Goal: Entertainment & Leisure: Consume media (video, audio)

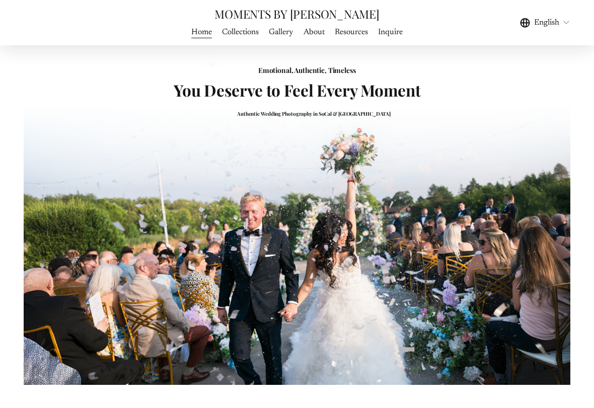
click at [273, 31] on span "Gallery" at bounding box center [281, 32] width 24 height 12
click at [0, 0] on span "WEDDING PHOTOGRAPHY" at bounding box center [0, 0] width 0 height 0
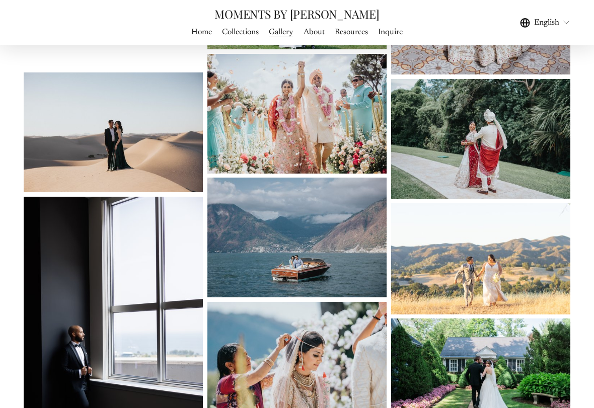
scroll to position [620, 0]
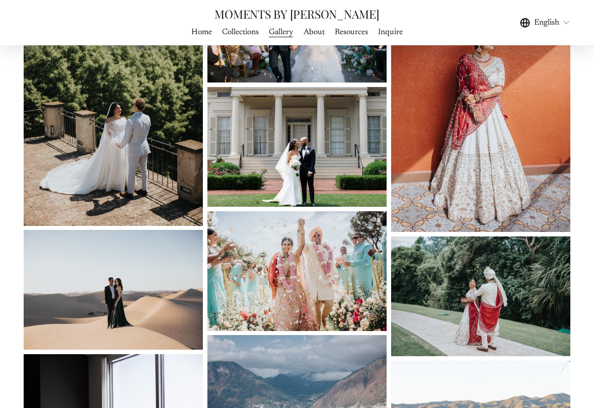
click at [0, 0] on span "WEDDING FILMS" at bounding box center [0, 0] width 0 height 0
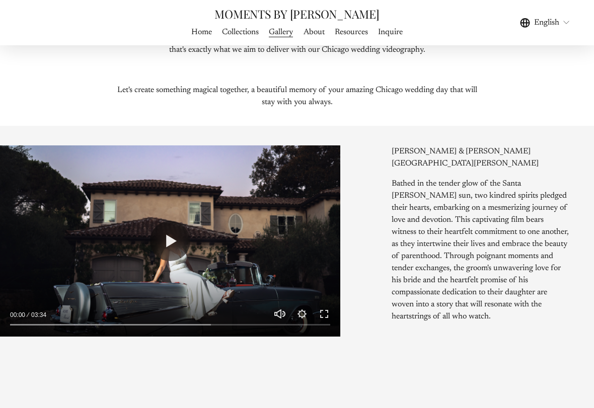
scroll to position [474, 0]
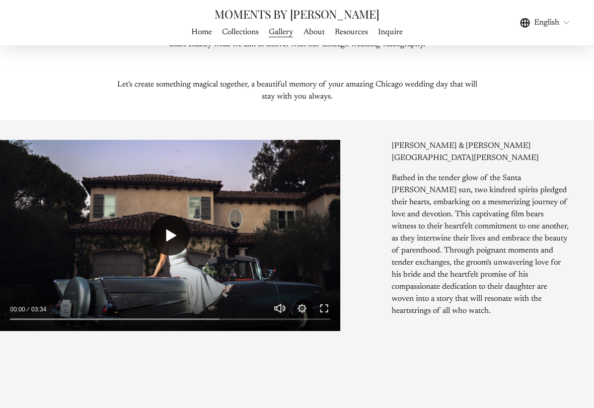
click at [173, 240] on button "Play" at bounding box center [170, 236] width 40 height 40
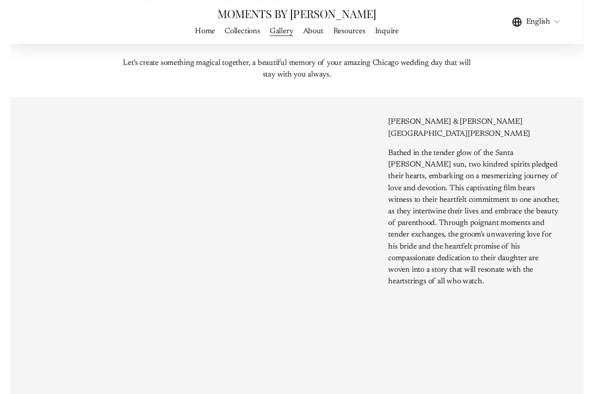
scroll to position [498, 0]
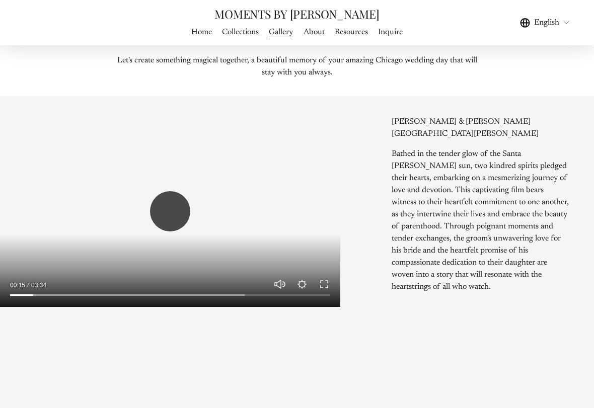
click at [169, 206] on button "Play" at bounding box center [170, 211] width 40 height 40
type input "****"
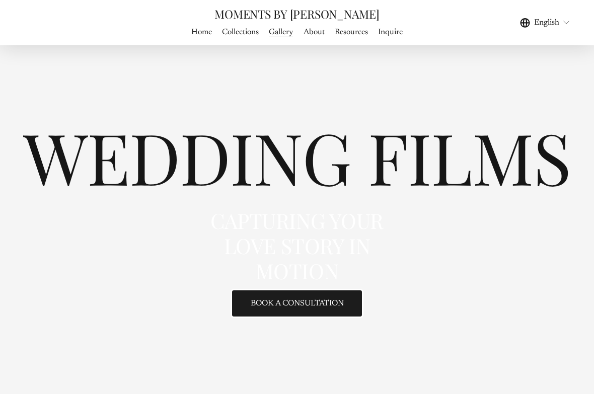
scroll to position [0, 0]
